Goal: Task Accomplishment & Management: Manage account settings

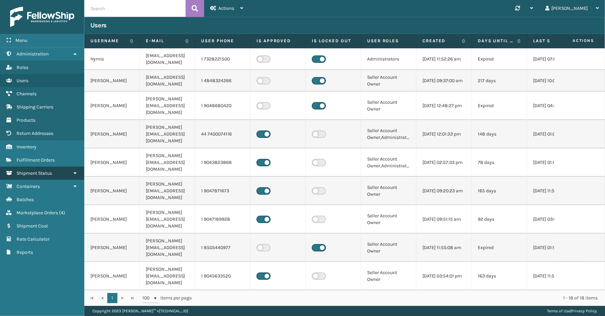
click at [43, 170] on span "Shipment Status" at bounding box center [34, 173] width 35 height 6
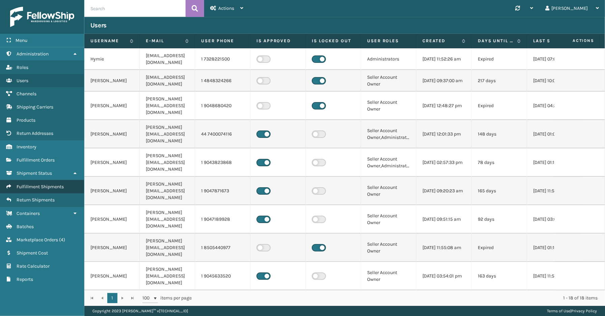
click at [40, 188] on link "Fulfillment Shipments" at bounding box center [42, 186] width 84 height 13
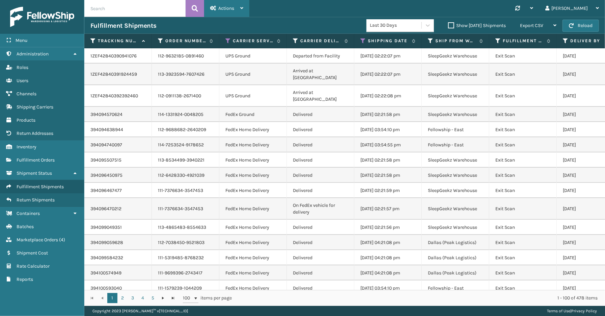
click at [232, 6] on span "Actions" at bounding box center [226, 8] width 16 height 6
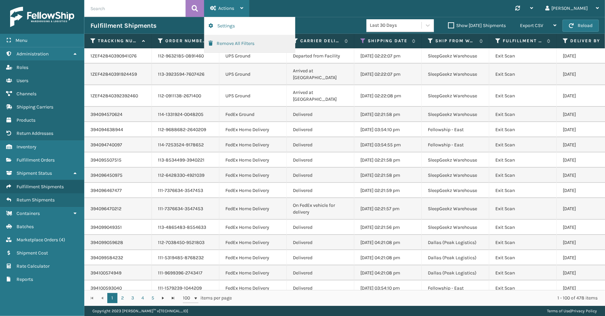
click at [229, 42] on button "Remove All Filters" at bounding box center [250, 44] width 90 height 18
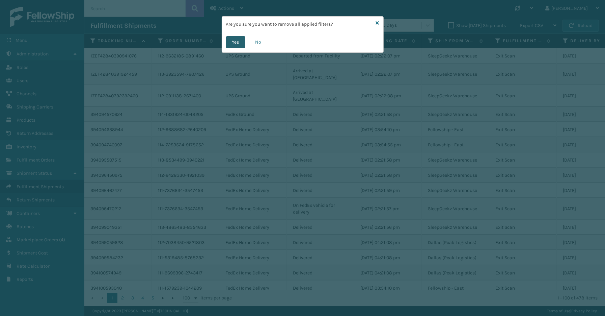
click at [231, 42] on button "Yes" at bounding box center [235, 42] width 19 height 12
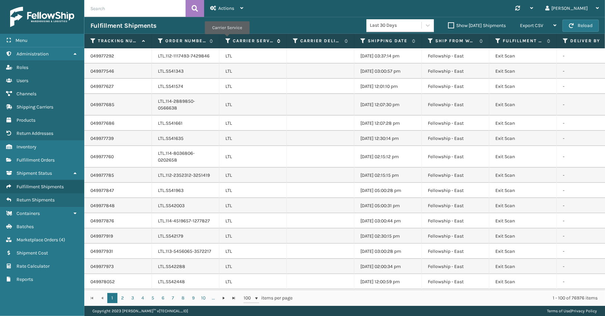
click at [227, 39] on icon at bounding box center [228, 41] width 5 height 6
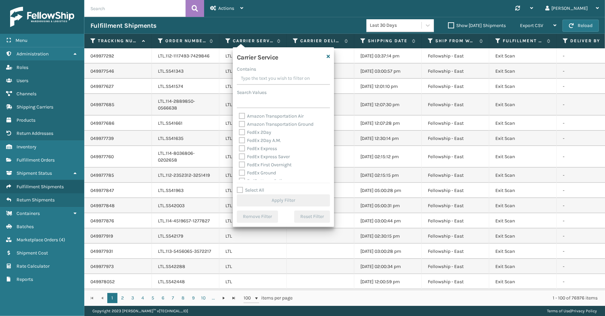
click at [252, 191] on label "Select All" at bounding box center [250, 190] width 27 height 6
click at [252, 187] on input "Select All" at bounding box center [287, 186] width 101 height 1
checkbox input "true"
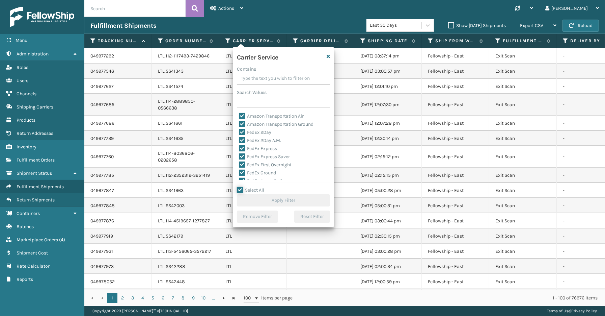
checkbox input "true"
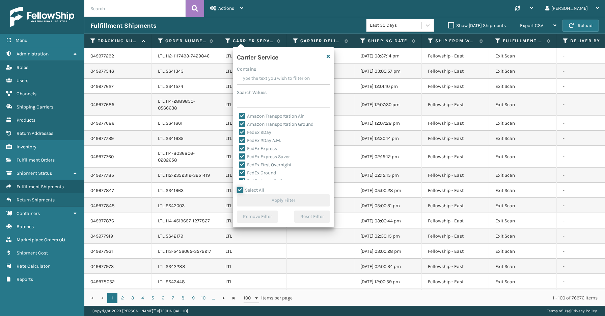
checkbox input "true"
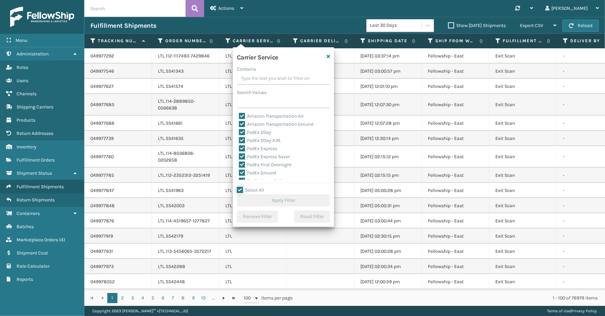
checkbox input "true"
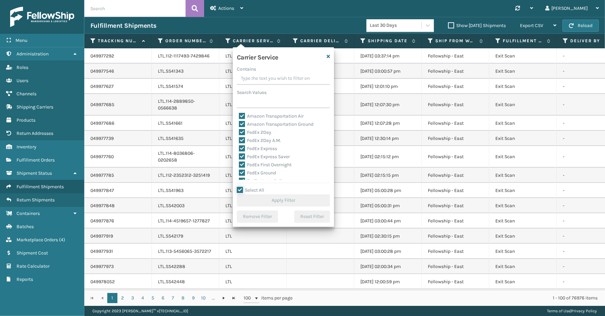
checkbox input "true"
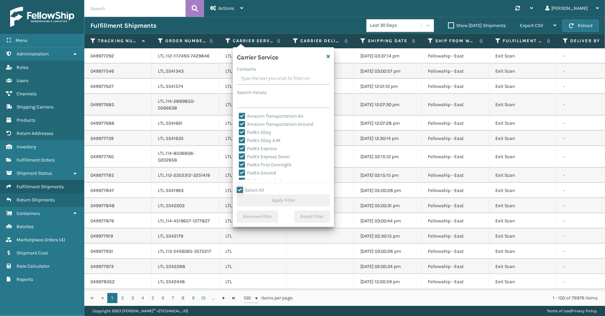
checkbox input "true"
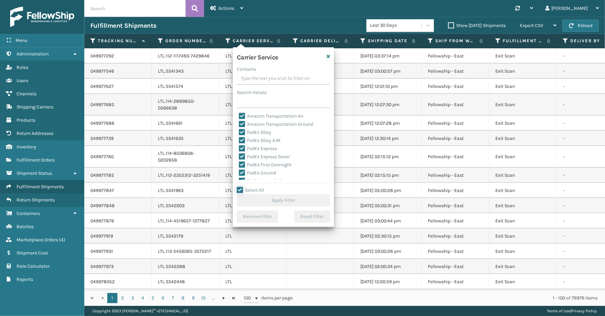
checkbox input "true"
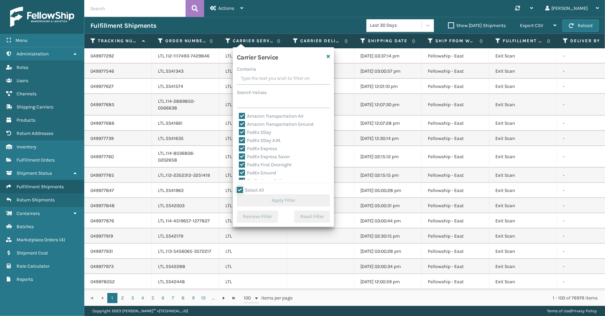
checkbox input "true"
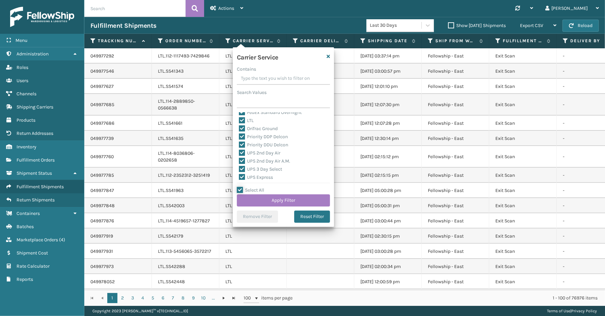
scroll to position [75, 0]
click at [246, 139] on label "LTL" at bounding box center [246, 138] width 15 height 6
click at [239, 139] on input "LTL" at bounding box center [239, 136] width 0 height 4
checkbox input "false"
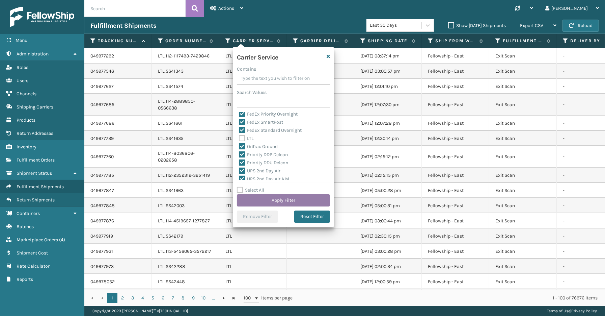
click at [268, 200] on button "Apply Filter" at bounding box center [283, 200] width 93 height 12
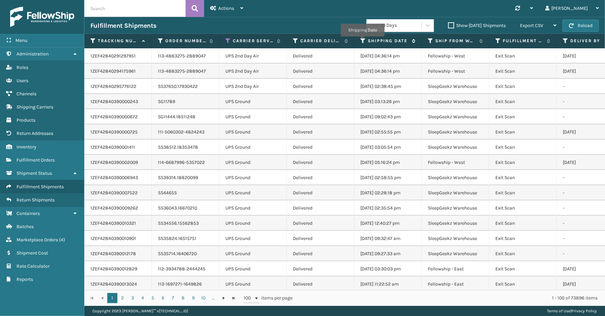
click at [363, 41] on icon at bounding box center [363, 41] width 5 height 6
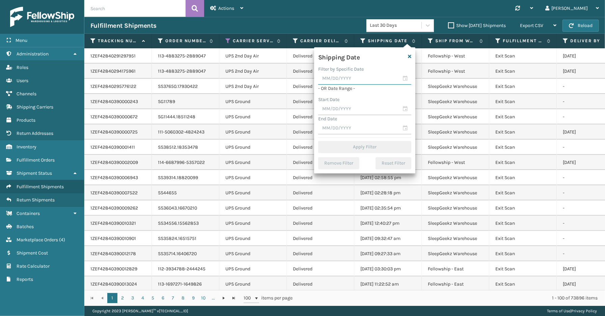
click at [405, 77] on input "text" at bounding box center [364, 79] width 93 height 12
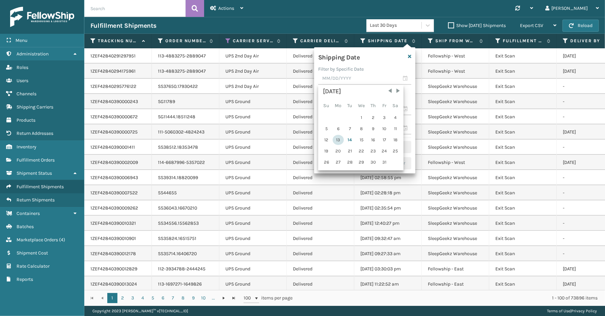
click at [340, 139] on div "13" at bounding box center [338, 140] width 11 height 10
type input "[DATE]"
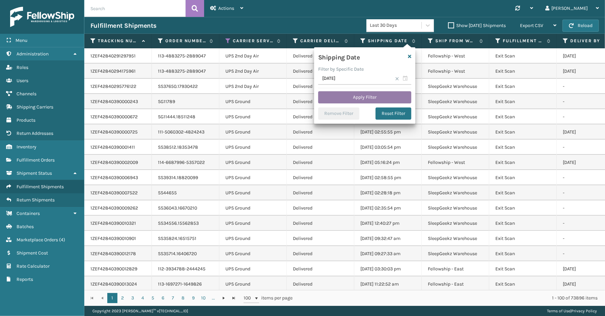
click at [353, 95] on button "Apply Filter" at bounding box center [364, 97] width 93 height 12
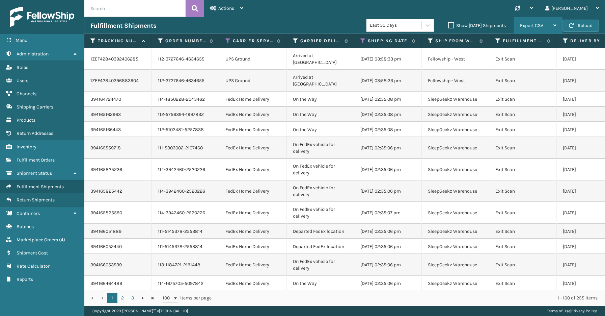
click at [543, 19] on div "Export CSV" at bounding box center [538, 25] width 36 height 17
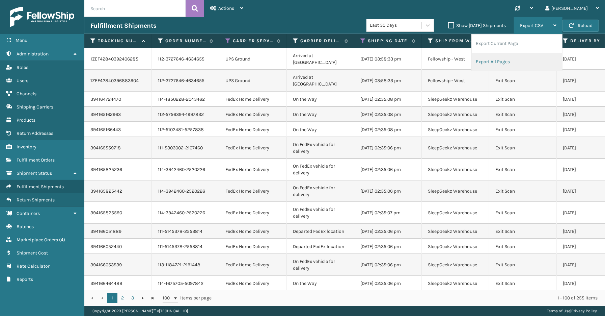
click at [528, 62] on li "Export All Pages" at bounding box center [517, 62] width 90 height 18
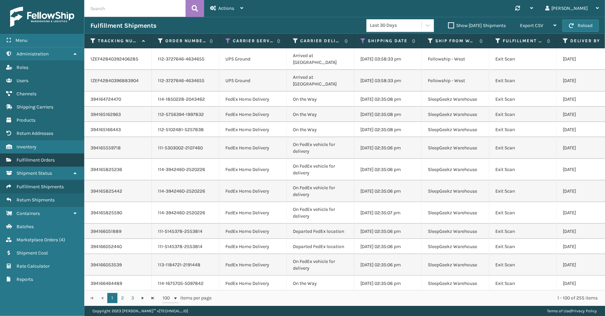
click at [47, 157] on span "Fulfillment Orders" at bounding box center [36, 160] width 38 height 6
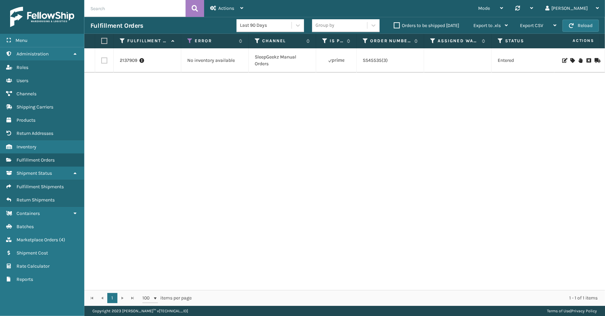
click at [119, 61] on td "2137909" at bounding box center [148, 60] width 68 height 24
click at [128, 61] on link "2137909" at bounding box center [129, 60] width 18 height 7
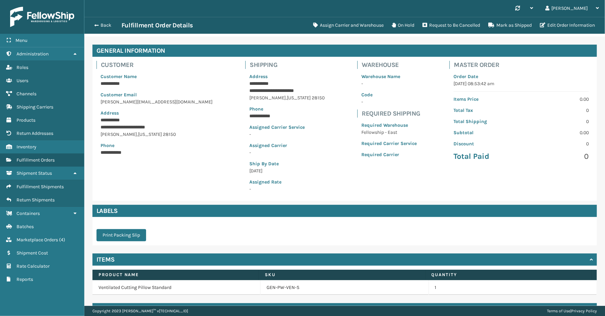
scroll to position [38, 0]
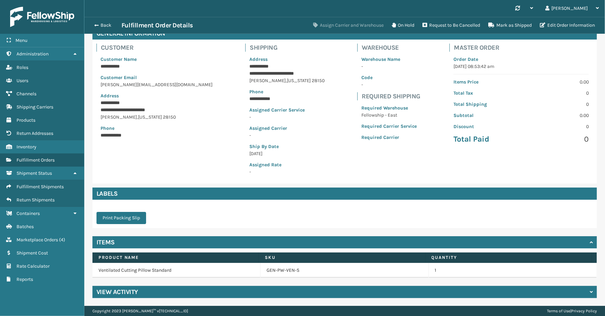
click at [351, 23] on button "Assign Carrier and Warehouse" at bounding box center [348, 26] width 79 height 14
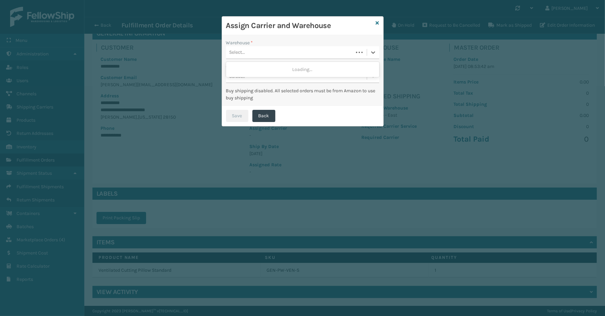
click at [323, 51] on div "Select..." at bounding box center [289, 52] width 127 height 11
click at [265, 69] on div "Fellowship - West" at bounding box center [302, 69] width 153 height 12
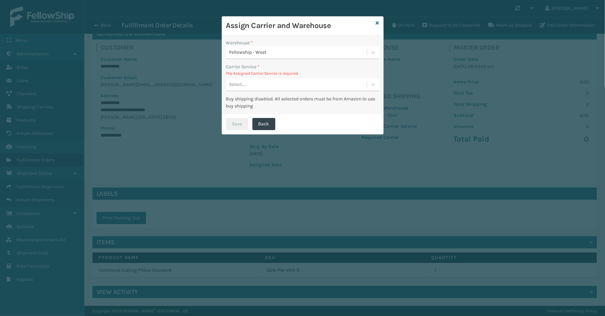
click at [272, 86] on div "Select..." at bounding box center [296, 84] width 141 height 11
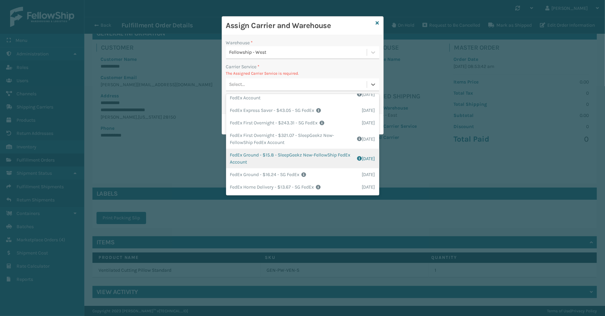
scroll to position [112, 0]
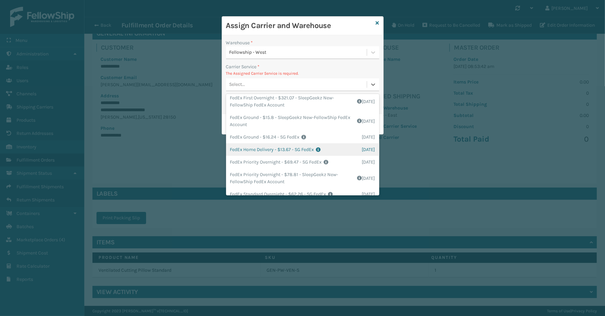
click at [276, 151] on div "FedEx Home Delivery - $13.67 - SG FedEx Shipping Cost $13.67 Surplus Cost $0 To…" at bounding box center [302, 149] width 153 height 12
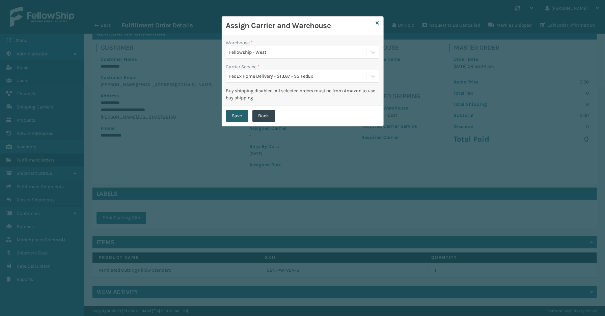
click at [235, 116] on button "Save" at bounding box center [237, 116] width 22 height 12
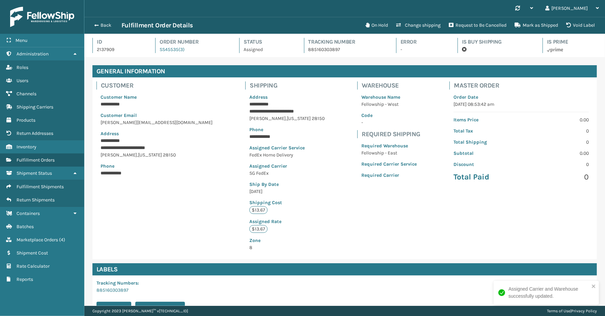
scroll to position [16, 521]
click at [109, 26] on button "Back" at bounding box center [105, 25] width 31 height 6
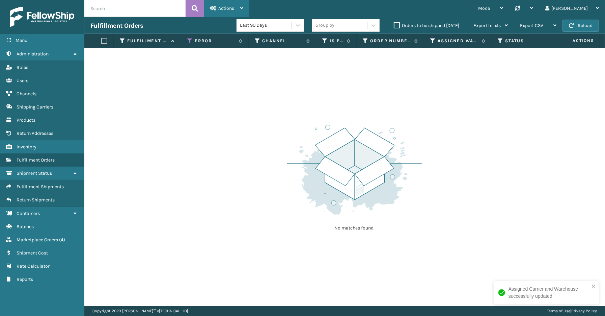
click at [231, 11] on span "Actions" at bounding box center [226, 8] width 16 height 6
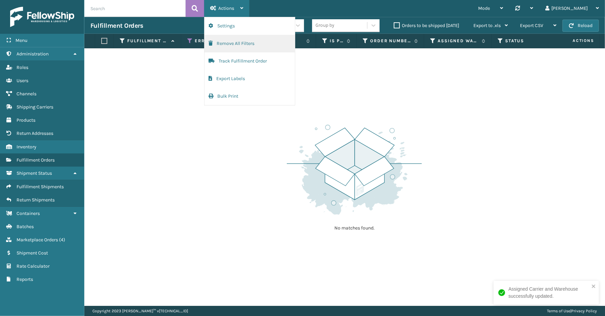
click at [233, 46] on button "Remove All Filters" at bounding box center [250, 44] width 90 height 18
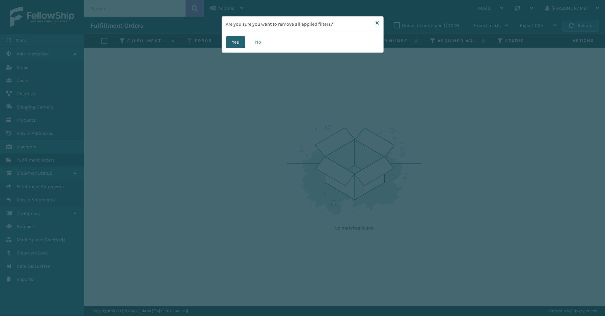
click at [234, 45] on button "Yes" at bounding box center [235, 42] width 19 height 12
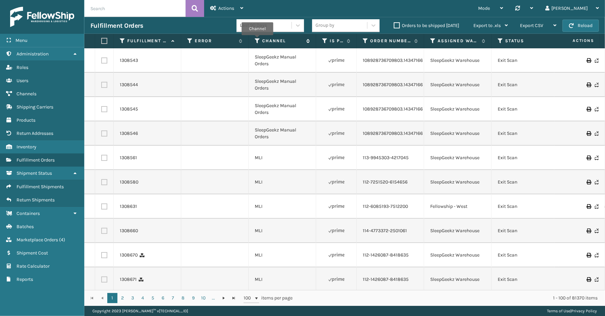
click at [258, 40] on icon at bounding box center [257, 41] width 5 height 6
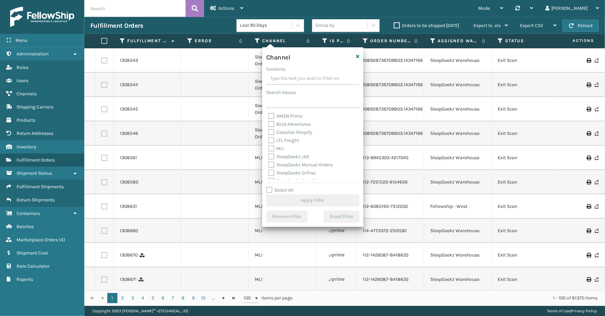
click at [284, 189] on label "Select All" at bounding box center [279, 190] width 27 height 6
click at [284, 187] on input "Select All" at bounding box center [316, 186] width 101 height 1
checkbox input "true"
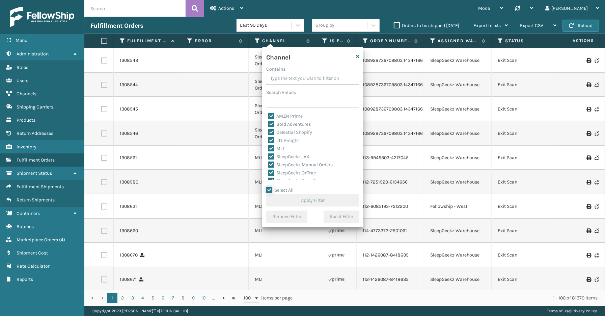
checkbox input "true"
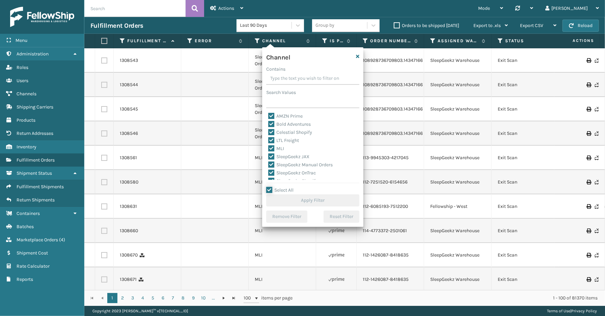
checkbox input "true"
click at [288, 140] on label "LTL Freight" at bounding box center [283, 140] width 31 height 6
click at [269, 140] on input "LTL Freight" at bounding box center [268, 138] width 0 height 4
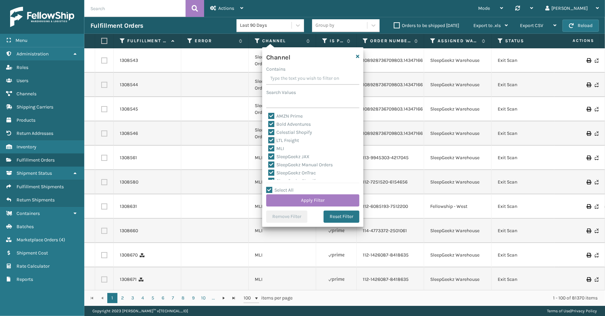
checkbox input "false"
click at [309, 201] on button "Apply Filter" at bounding box center [312, 200] width 93 height 12
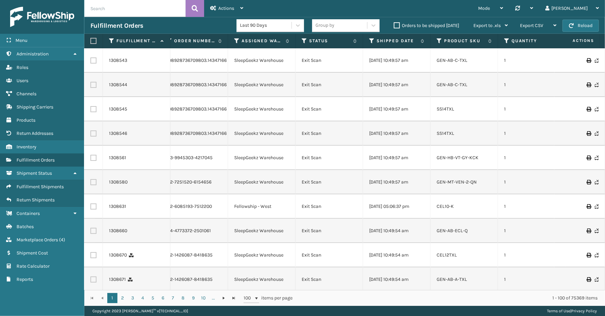
scroll to position [0, 336]
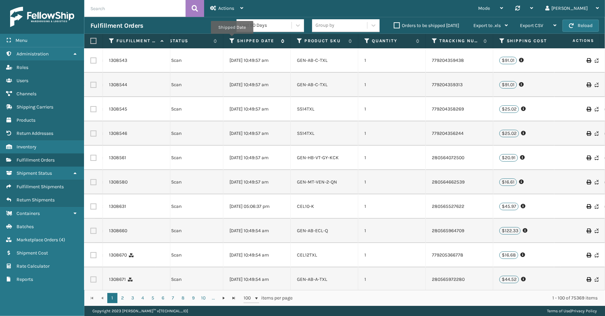
click at [232, 38] on icon at bounding box center [232, 41] width 5 height 6
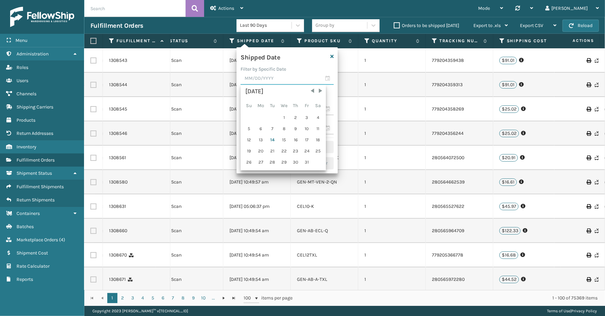
click at [328, 79] on input "text" at bounding box center [287, 79] width 93 height 12
click at [259, 140] on div "13" at bounding box center [260, 140] width 11 height 10
type input "[DATE]"
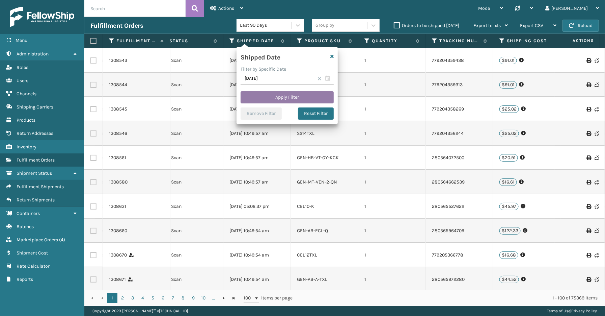
click at [259, 99] on button "Apply Filter" at bounding box center [287, 97] width 93 height 12
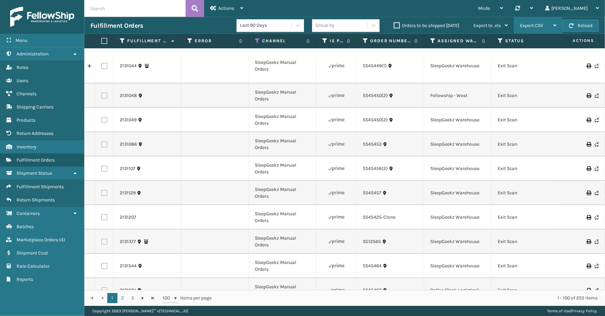
click at [534, 26] on span "Export CSV" at bounding box center [531, 26] width 23 height 6
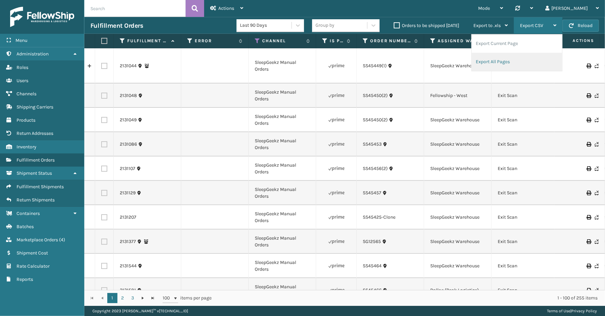
click at [483, 63] on li "Export All Pages" at bounding box center [517, 62] width 90 height 18
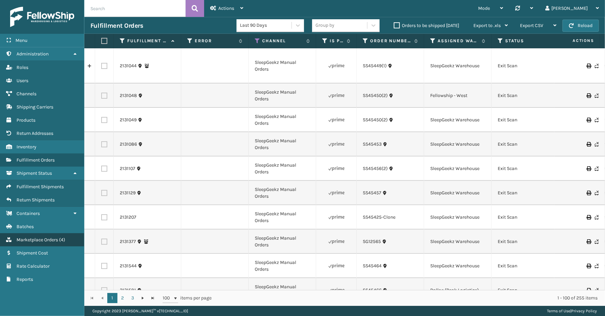
click at [37, 238] on link "Marketplace Orders ( 4 )" at bounding box center [42, 239] width 84 height 13
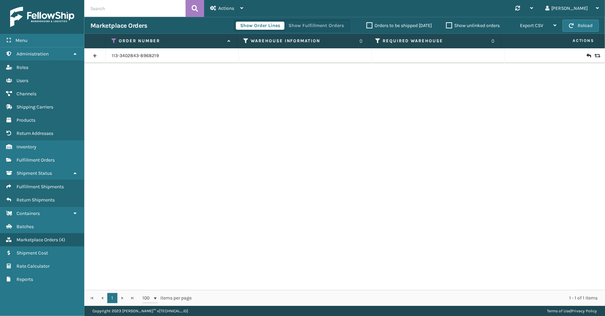
click at [303, 30] on div "Show Order Lines Show Fulfillment Orders" at bounding box center [292, 26] width 116 height 12
click at [304, 27] on button "Show Fulfillment Orders" at bounding box center [316, 26] width 64 height 8
click at [112, 39] on icon at bounding box center [114, 41] width 5 height 6
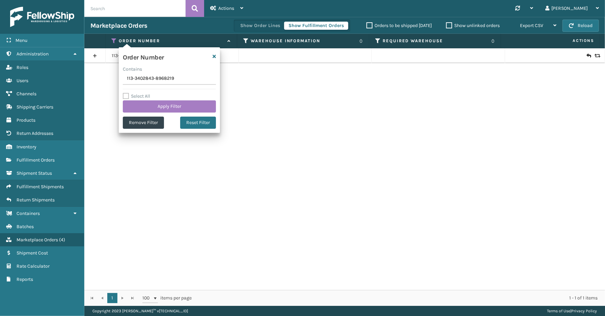
drag, startPoint x: 165, startPoint y: 76, endPoint x: 113, endPoint y: 76, distance: 51.3
click at [113, 76] on section "Marketplace Orders Show Order Lines Show Fulfillment Orders Orders to be shippe…" at bounding box center [344, 161] width 521 height 289
type input "113-2842376-7869013"
click at [160, 110] on button "Apply Filter" at bounding box center [169, 106] width 93 height 12
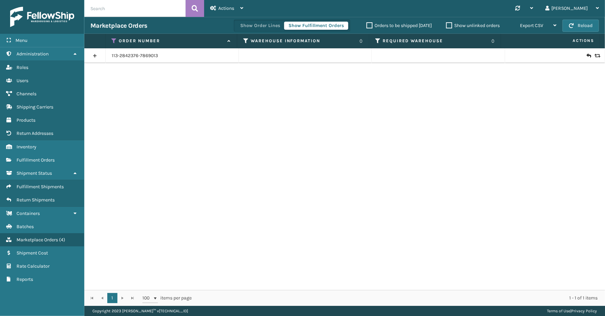
click at [98, 52] on link at bounding box center [94, 55] width 21 height 11
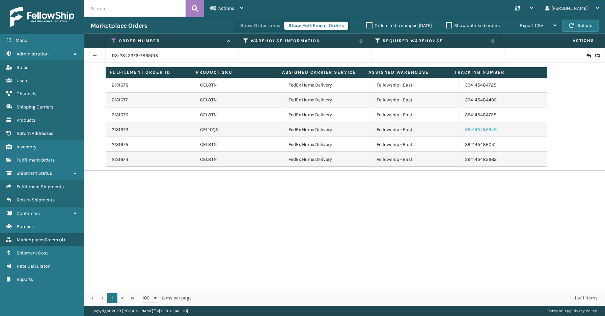
click at [485, 130] on link "394145485949" at bounding box center [481, 130] width 32 height 6
